Goal: Information Seeking & Learning: Learn about a topic

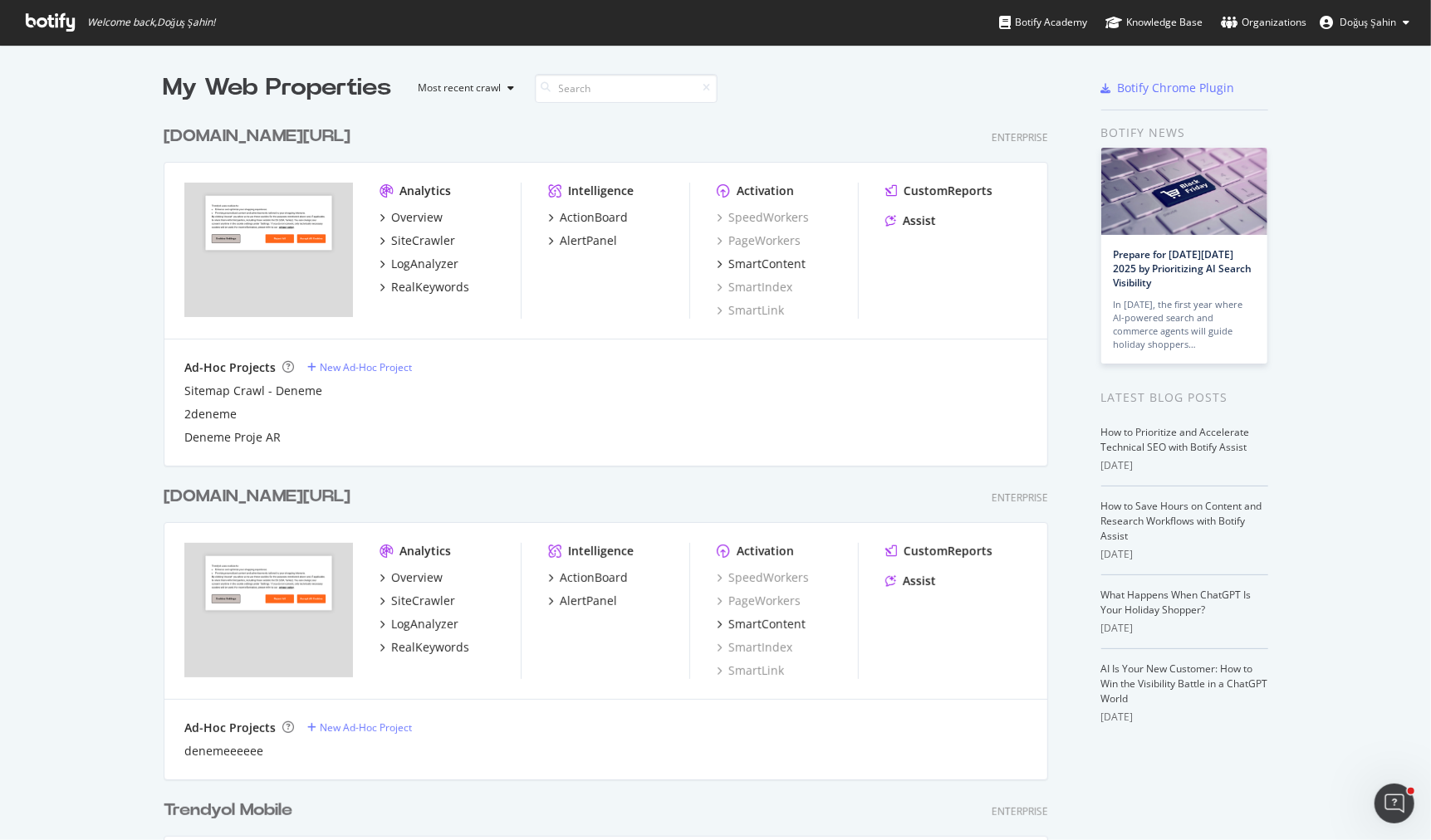
scroll to position [840, 1431]
click at [447, 285] on div "RealKeywords" at bounding box center [430, 287] width 78 height 16
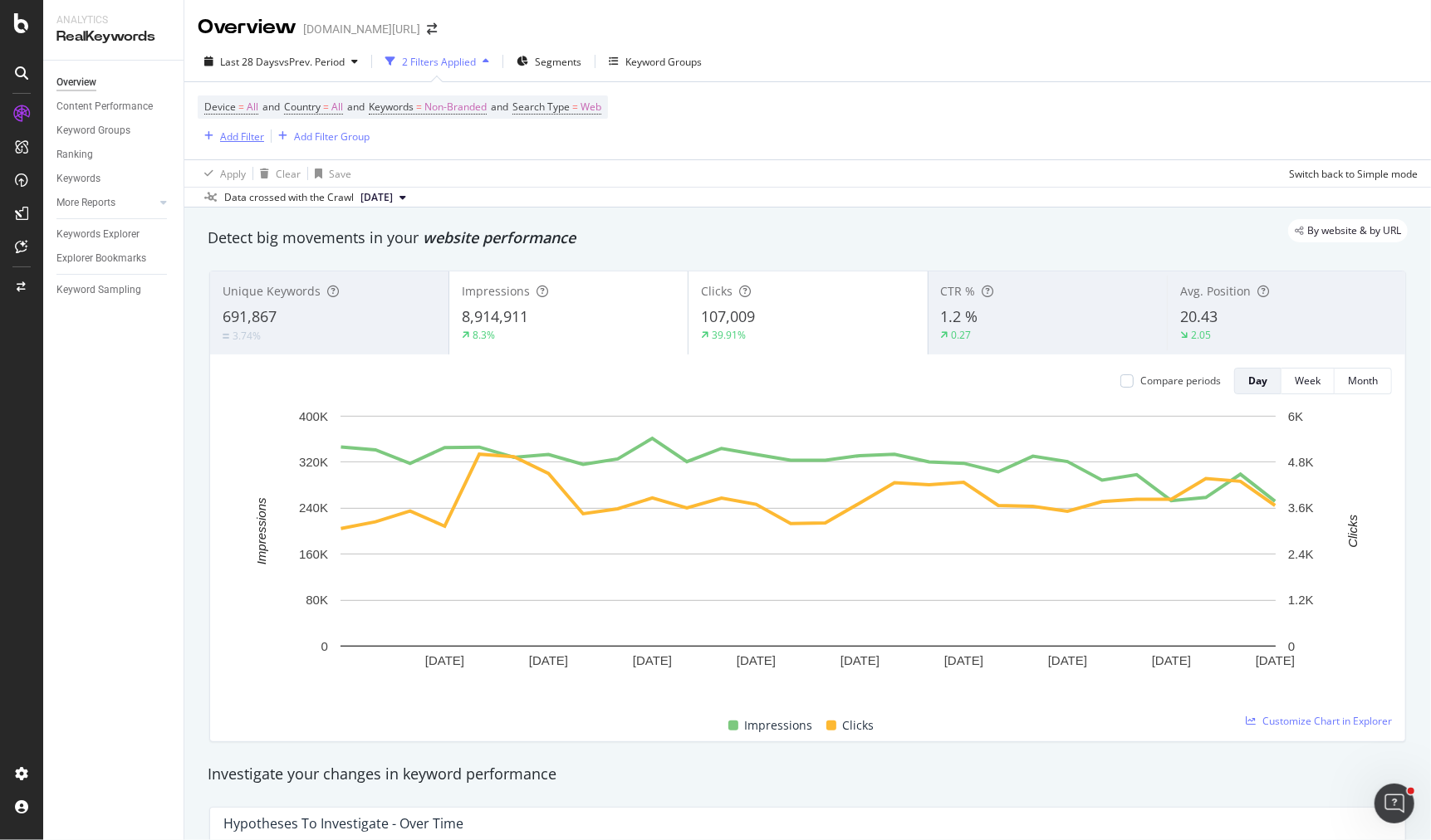
click at [243, 133] on div "Add Filter" at bounding box center [242, 136] width 44 height 14
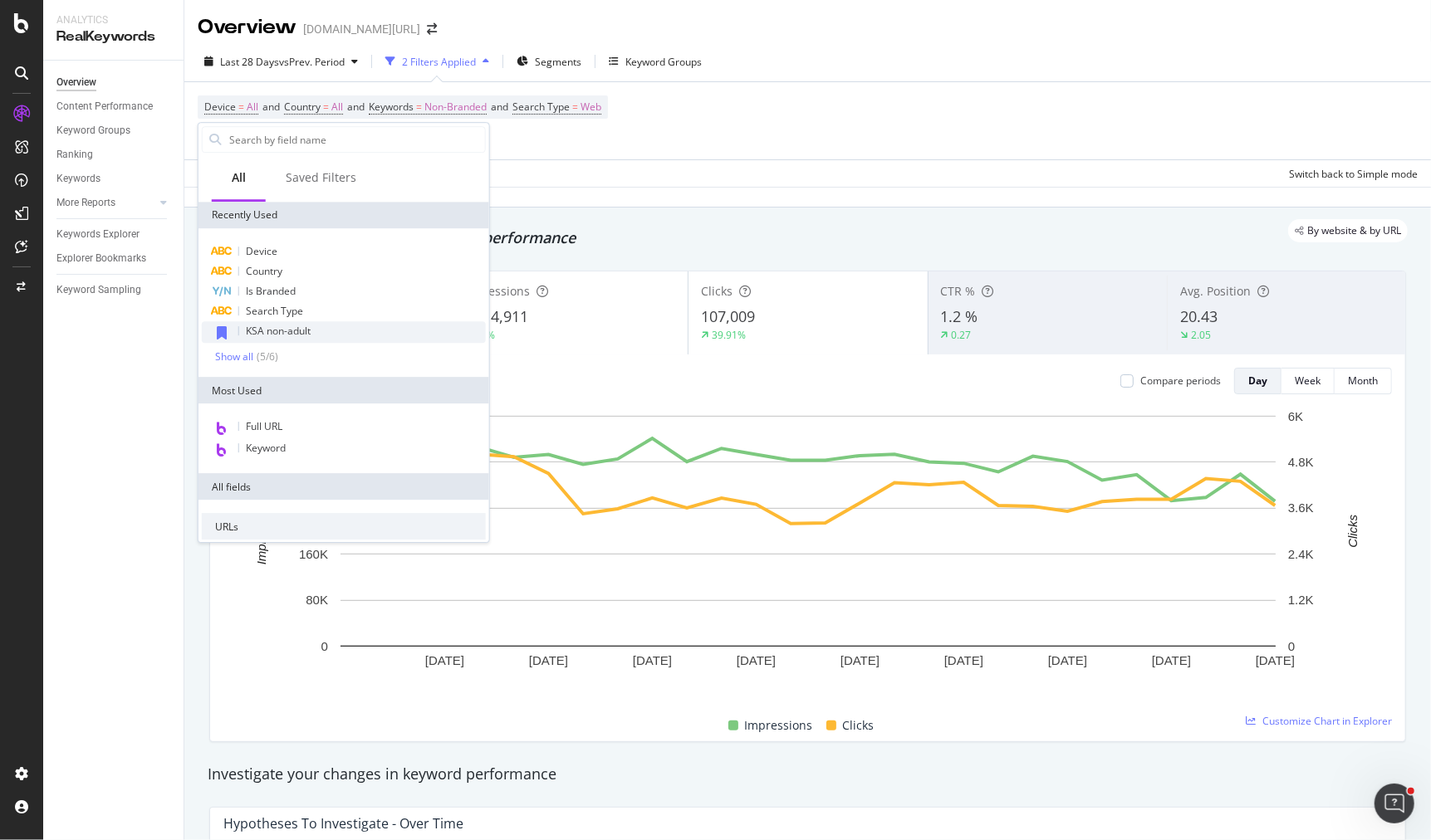
click at [291, 326] on span "KSA non-adult" at bounding box center [278, 330] width 65 height 14
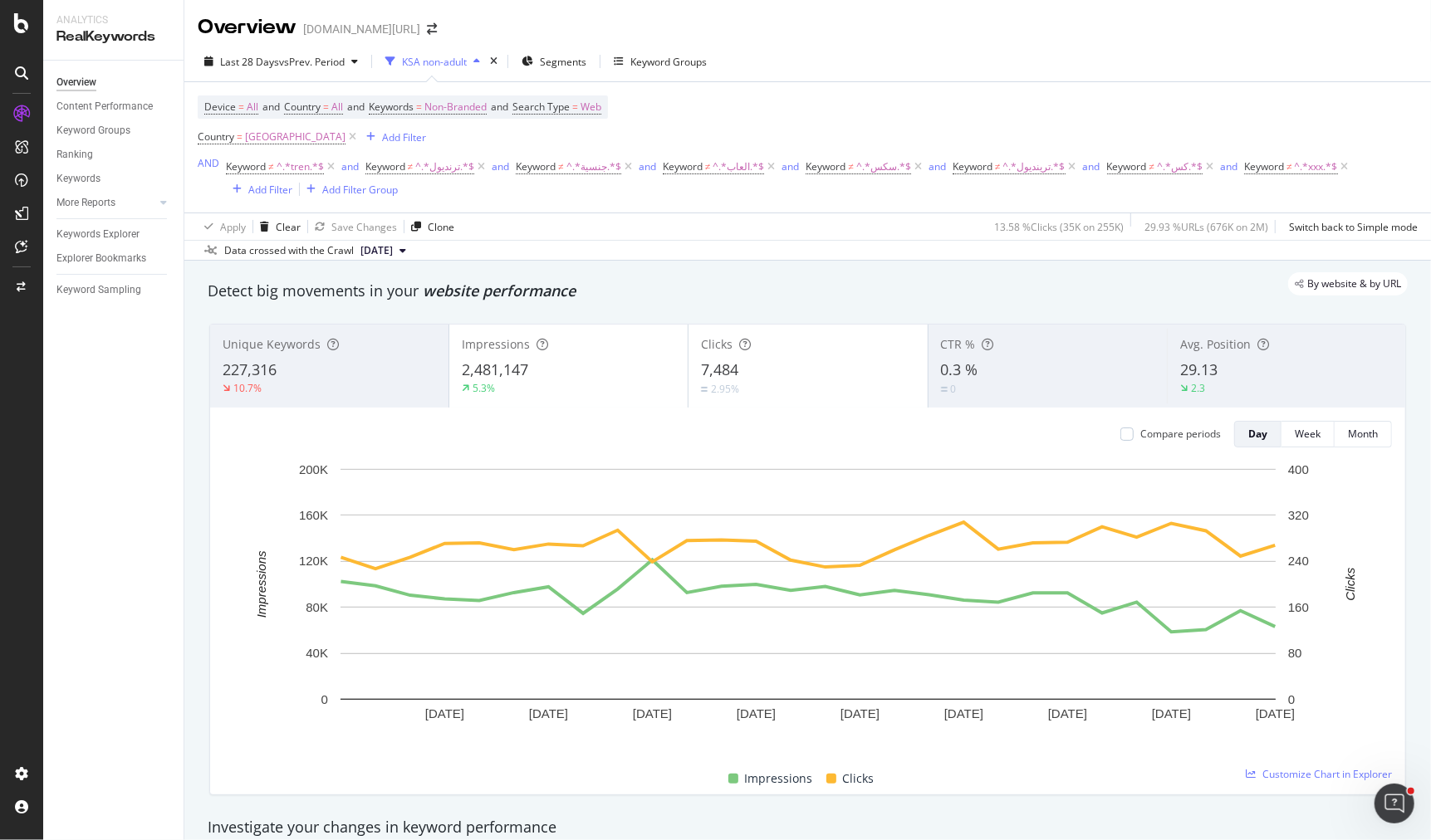
click at [375, 360] on div "227,316" at bounding box center [330, 370] width 213 height 22
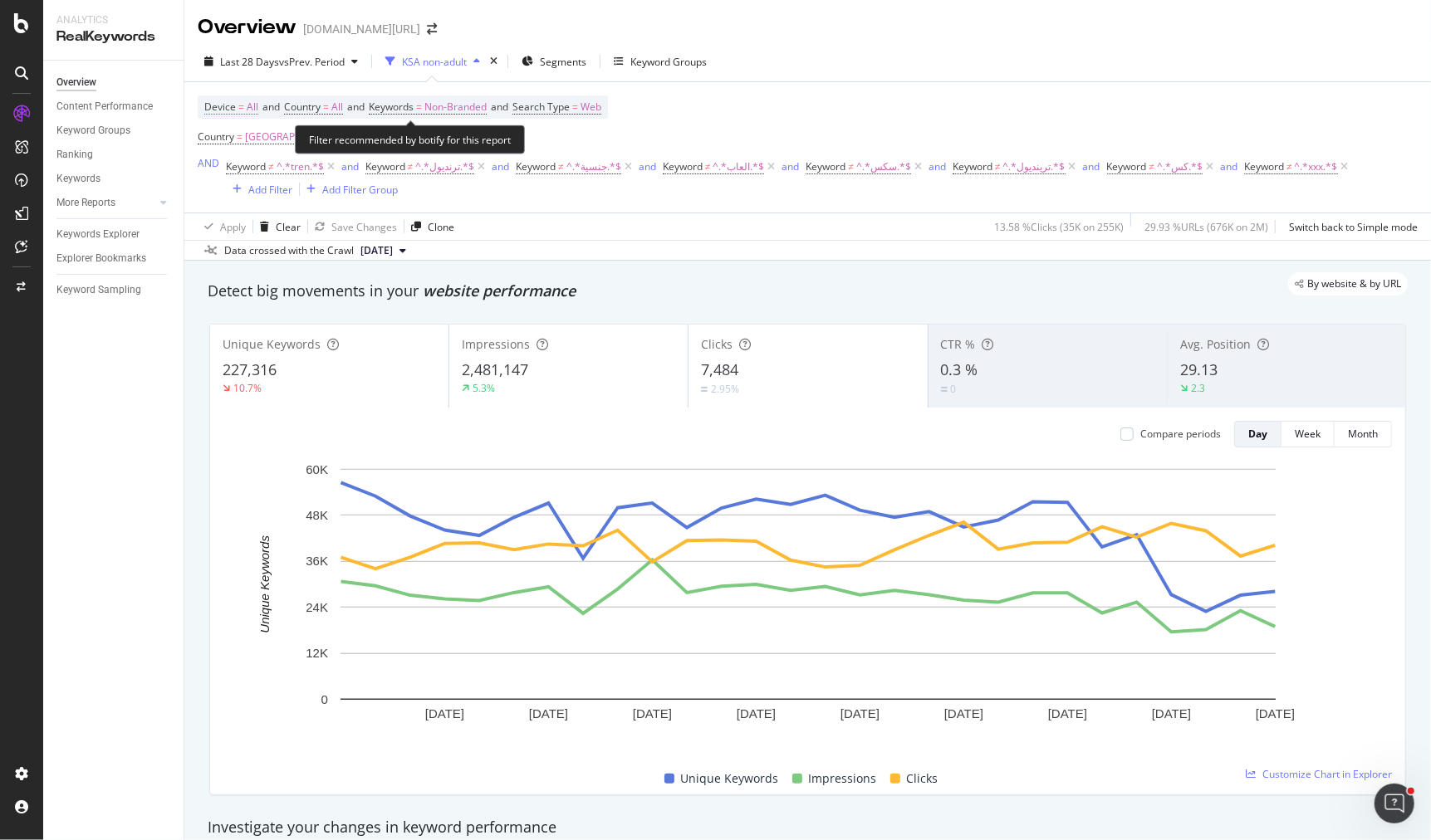
click at [245, 106] on span "Device = All" at bounding box center [232, 107] width 54 height 15
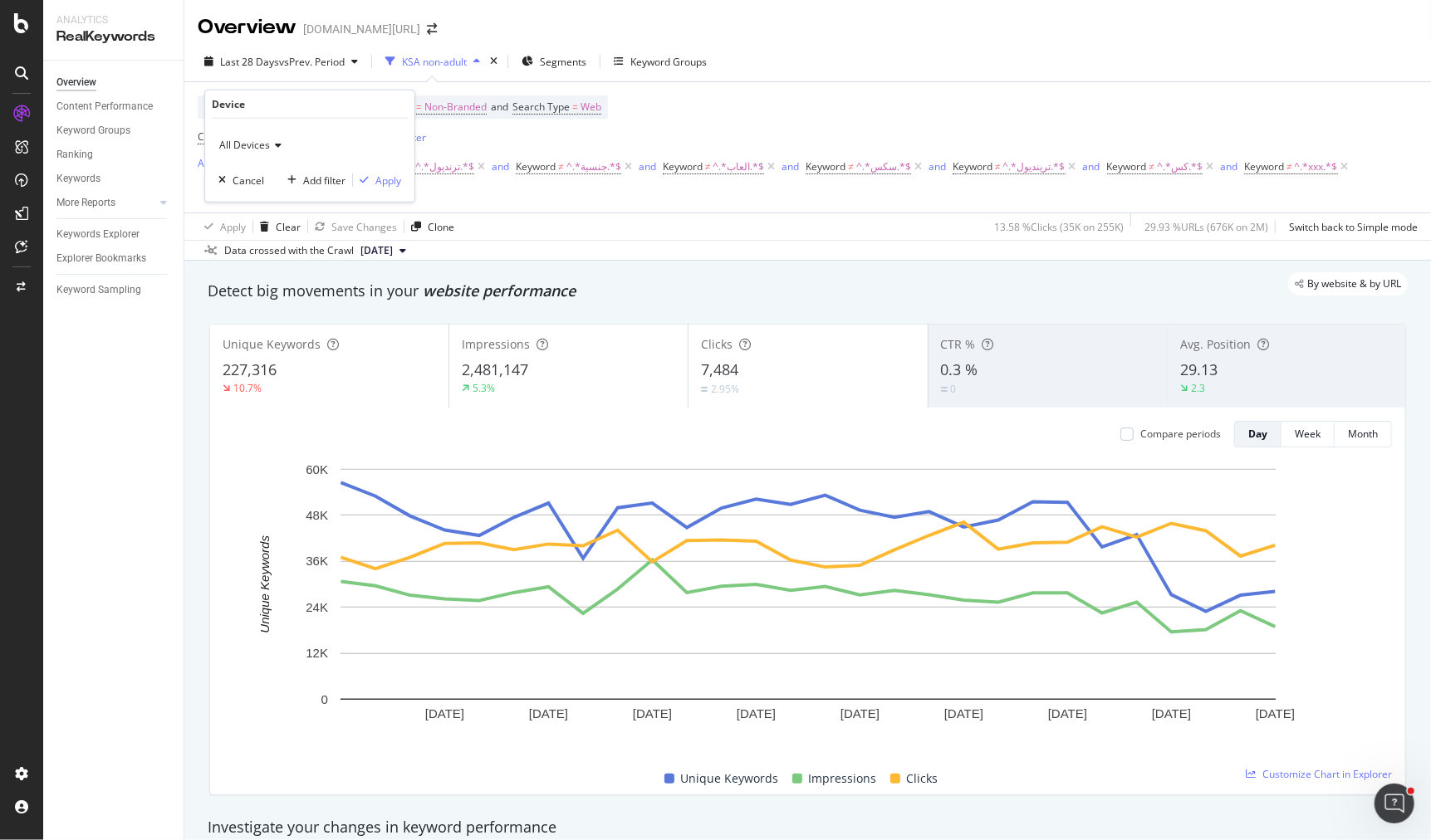
click at [248, 145] on span "All Devices" at bounding box center [245, 145] width 50 height 14
click at [281, 220] on div "Mobile" at bounding box center [311, 222] width 178 height 22
click at [391, 182] on div "Apply" at bounding box center [389, 179] width 26 height 14
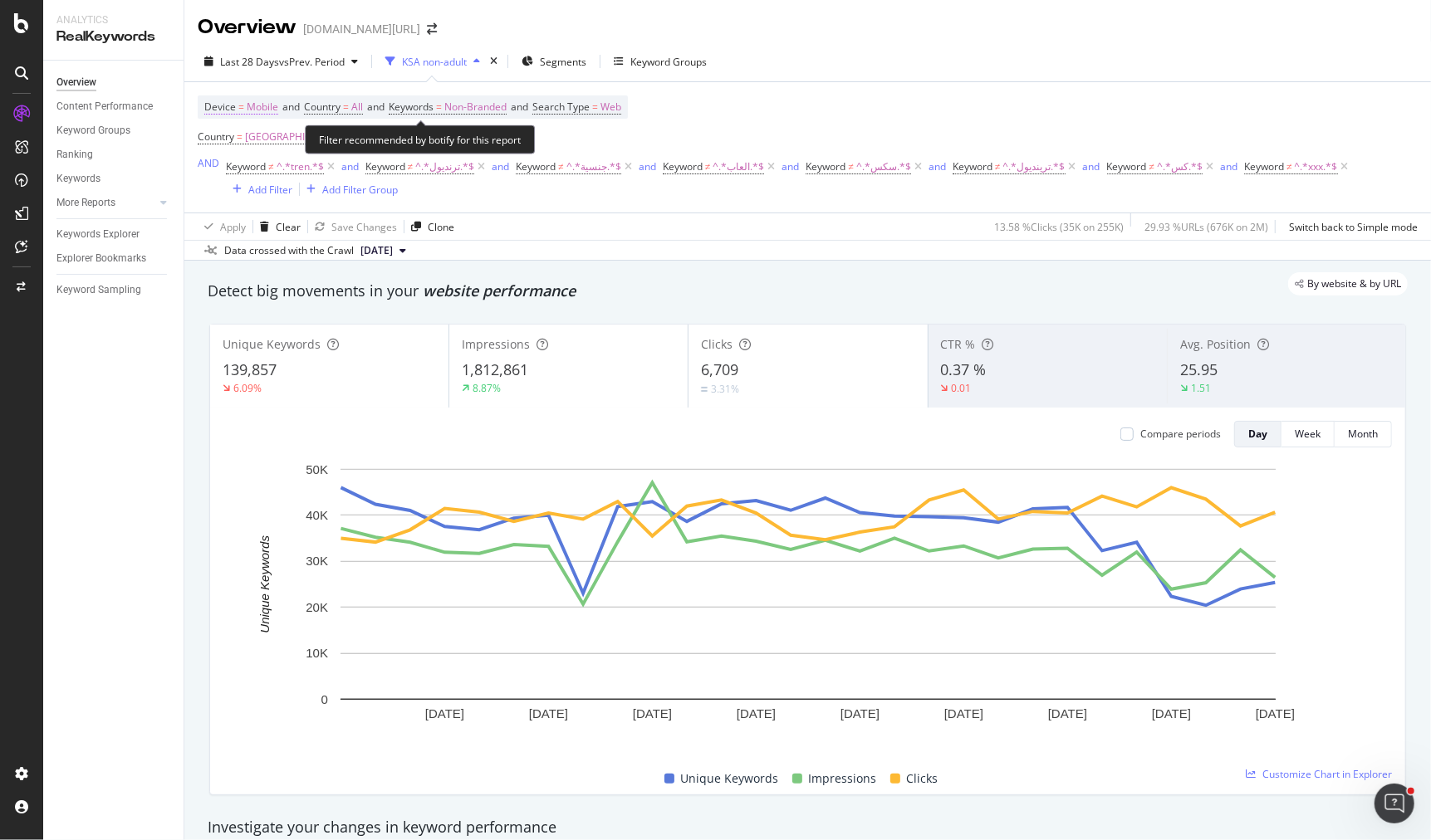
click at [263, 108] on span "Mobile" at bounding box center [262, 107] width 31 height 23
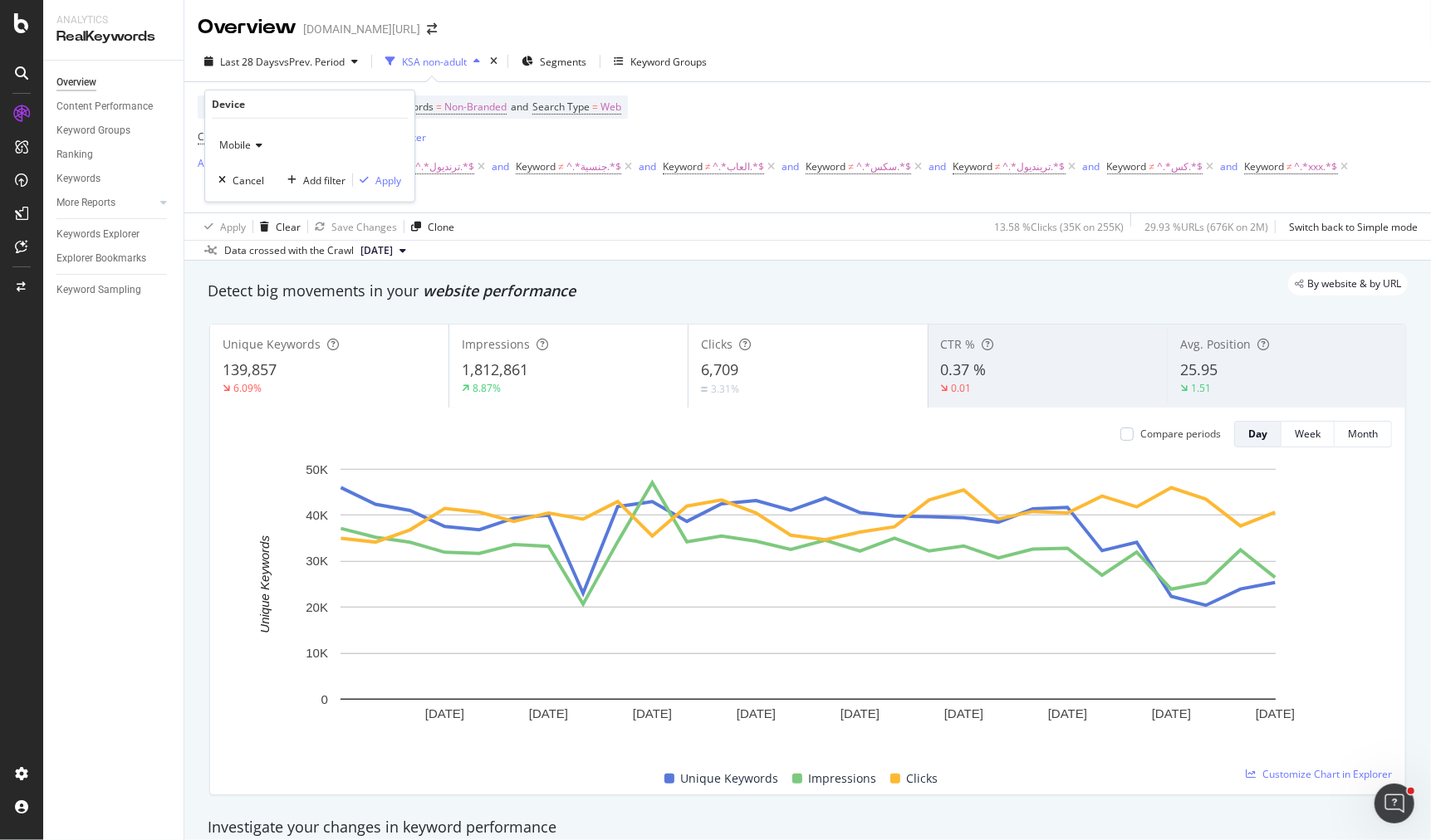
click at [259, 137] on div "Mobile" at bounding box center [310, 145] width 183 height 27
click at [265, 180] on span "All Devices" at bounding box center [252, 179] width 50 height 14
click at [380, 182] on div "Apply" at bounding box center [389, 179] width 26 height 14
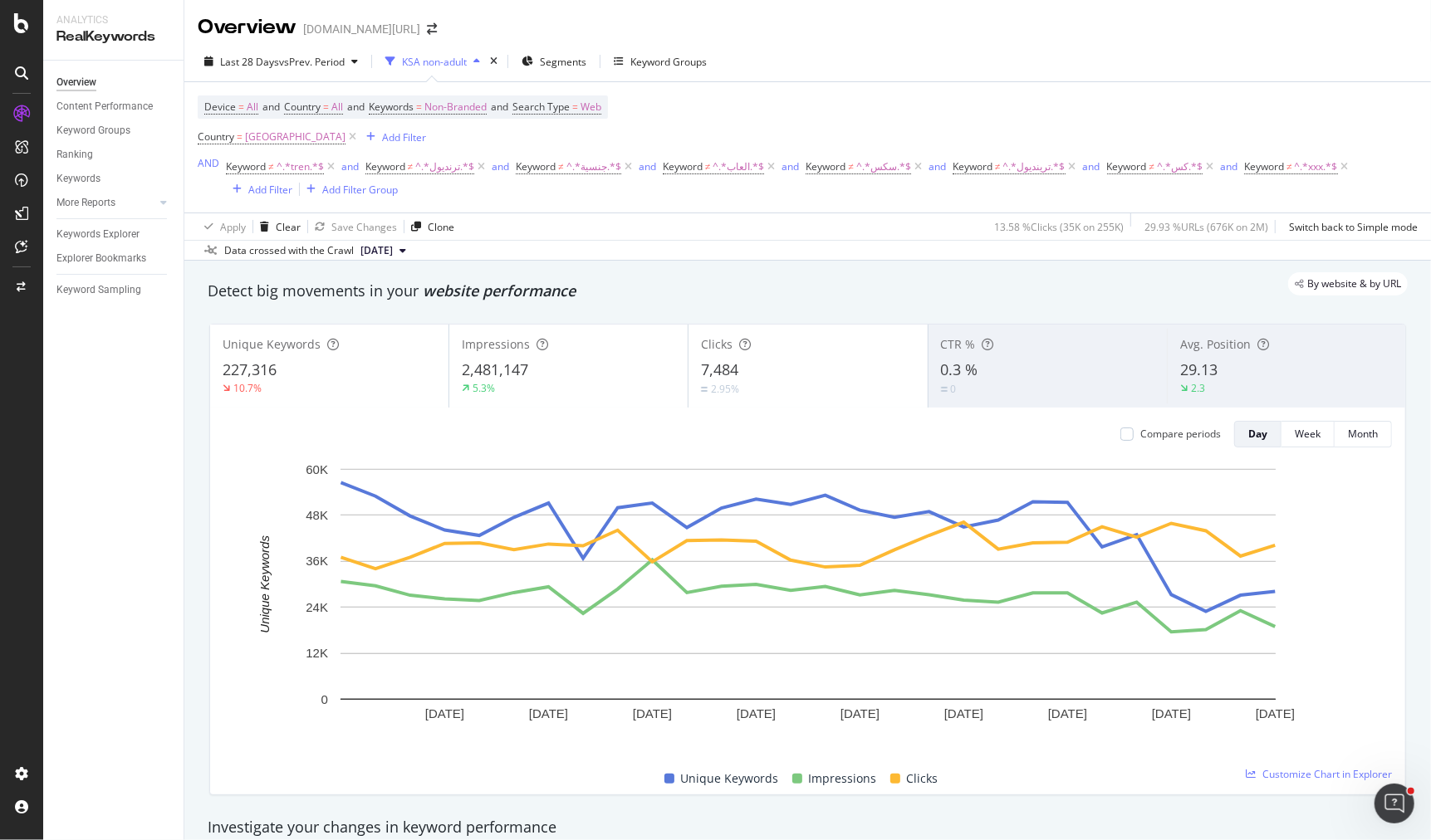
click at [551, 381] on div "5.3%" at bounding box center [568, 388] width 213 height 15
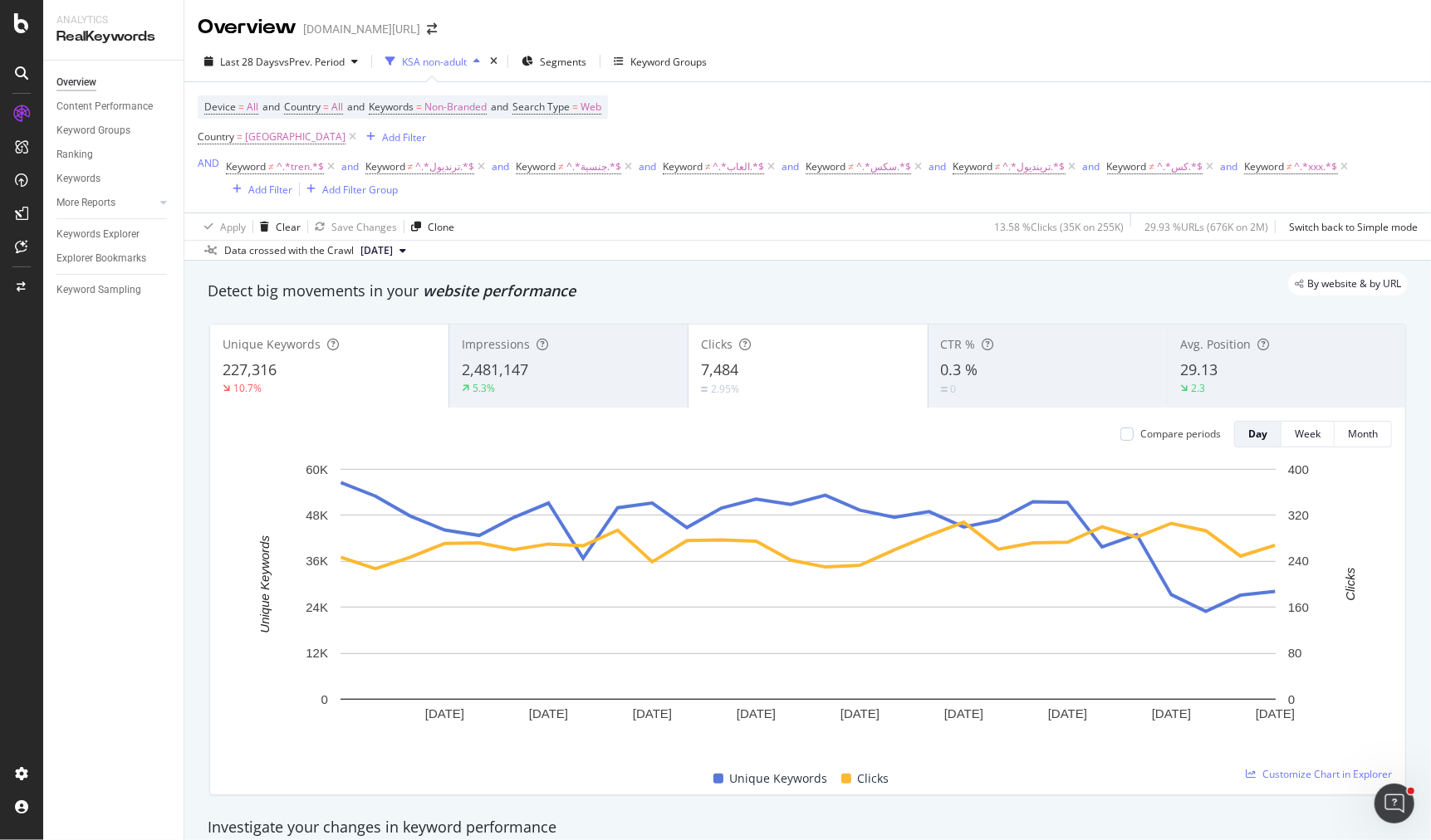
click at [403, 381] on div "10.7%" at bounding box center [330, 388] width 213 height 15
